Goal: Task Accomplishment & Management: Manage account settings

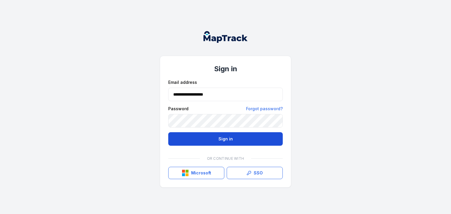
click at [232, 135] on button "Sign in" at bounding box center [225, 140] width 115 height 14
click at [229, 139] on button "Sign in" at bounding box center [225, 140] width 115 height 14
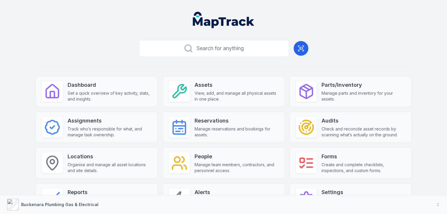
scroll to position [26, 0]
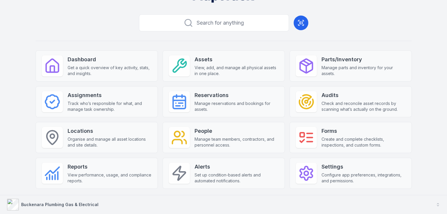
click at [73, 204] on strong "Buckenara Plumbing Gas & Electrical" at bounding box center [59, 204] width 77 height 5
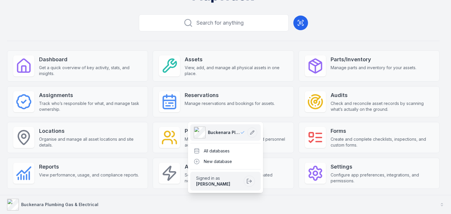
click at [73, 204] on strong "Buckenara Plumbing Gas & Electrical" at bounding box center [59, 204] width 77 height 5
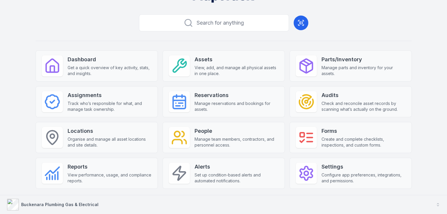
click at [77, 204] on strong "Buckenara Plumbing Gas & Electrical" at bounding box center [59, 204] width 77 height 5
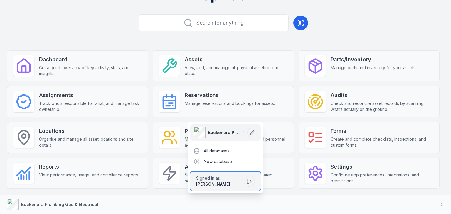
click at [219, 184] on strong "[PERSON_NAME]" at bounding box center [213, 184] width 34 height 5
